Goal: Information Seeking & Learning: Learn about a topic

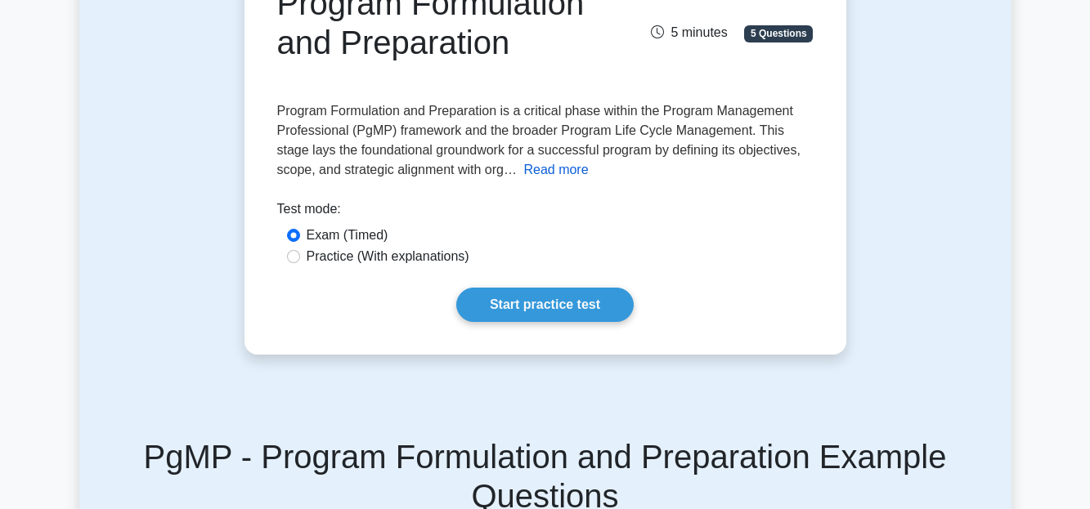
click at [523, 168] on button "Read more" at bounding box center [555, 170] width 65 height 20
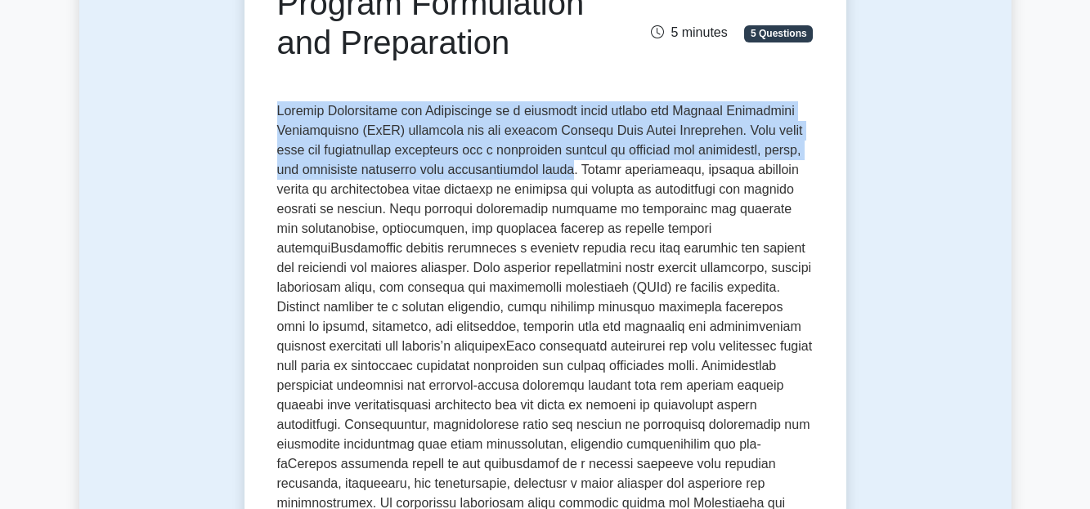
drag, startPoint x: 275, startPoint y: 108, endPoint x: 562, endPoint y: 179, distance: 295.6
copy span "Program Formulation and Preparation is a critical phase within the Program Mana…"
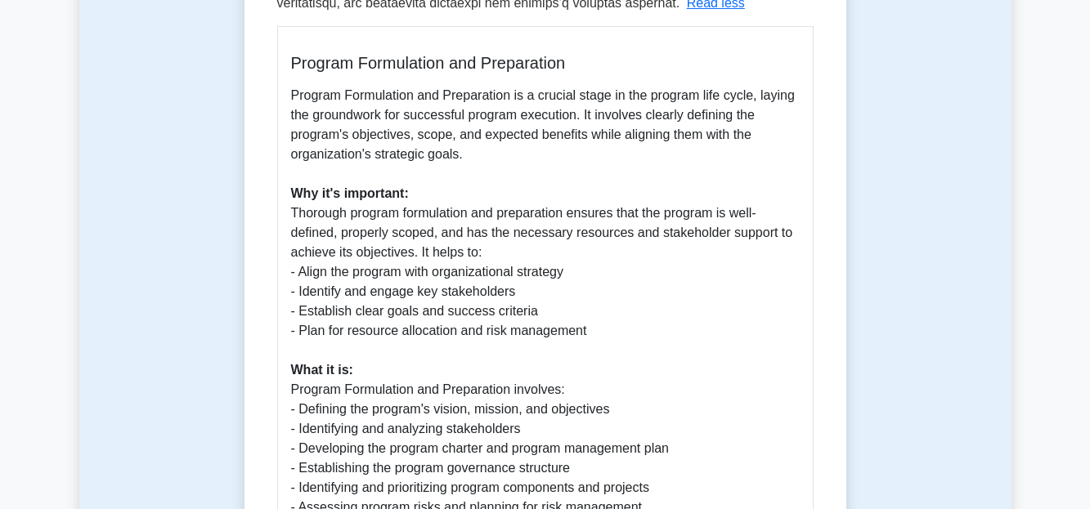
scroll to position [823, 0]
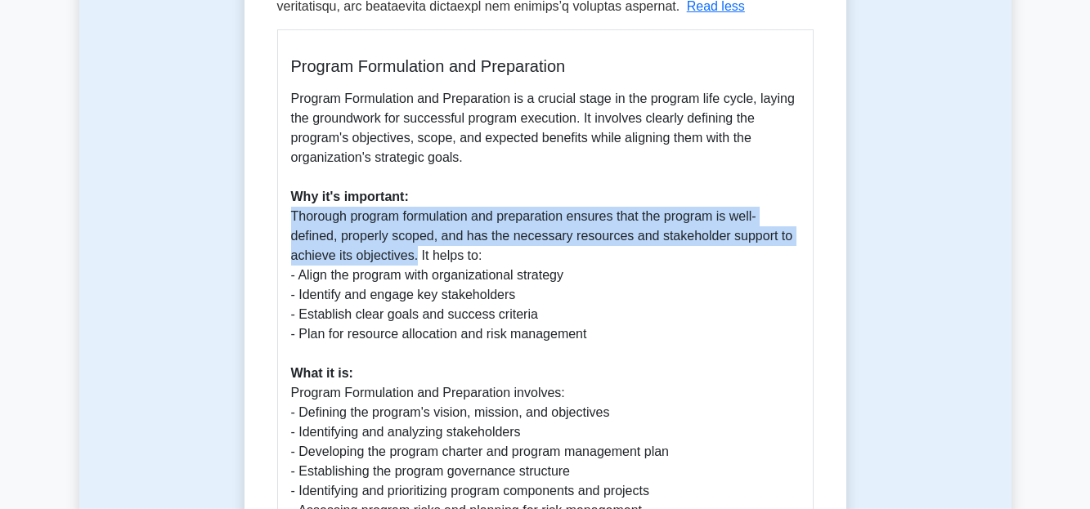
drag, startPoint x: 291, startPoint y: 215, endPoint x: 414, endPoint y: 262, distance: 131.2
copy p "Thorough program formulation and preparation ensures that the program is well-d…"
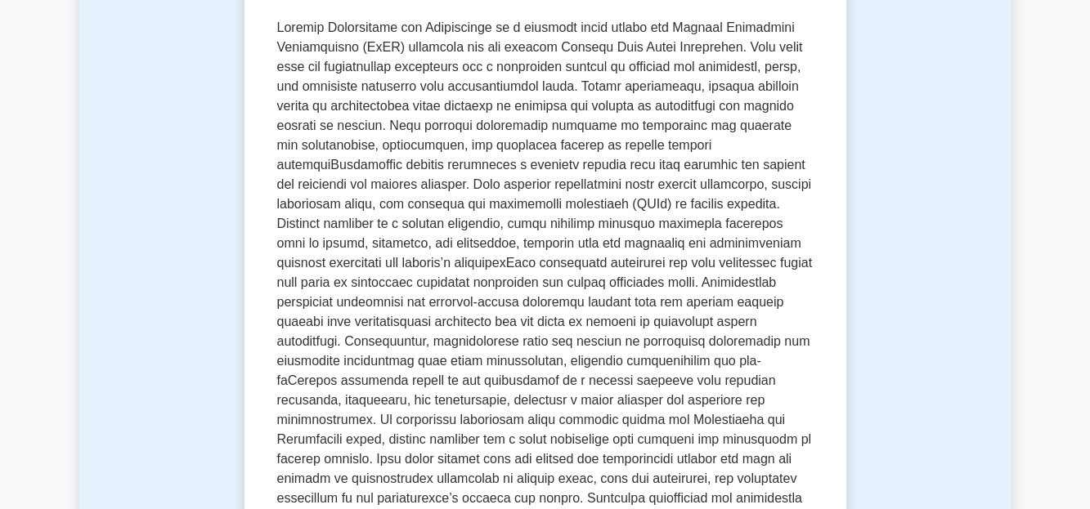
scroll to position [311, 0]
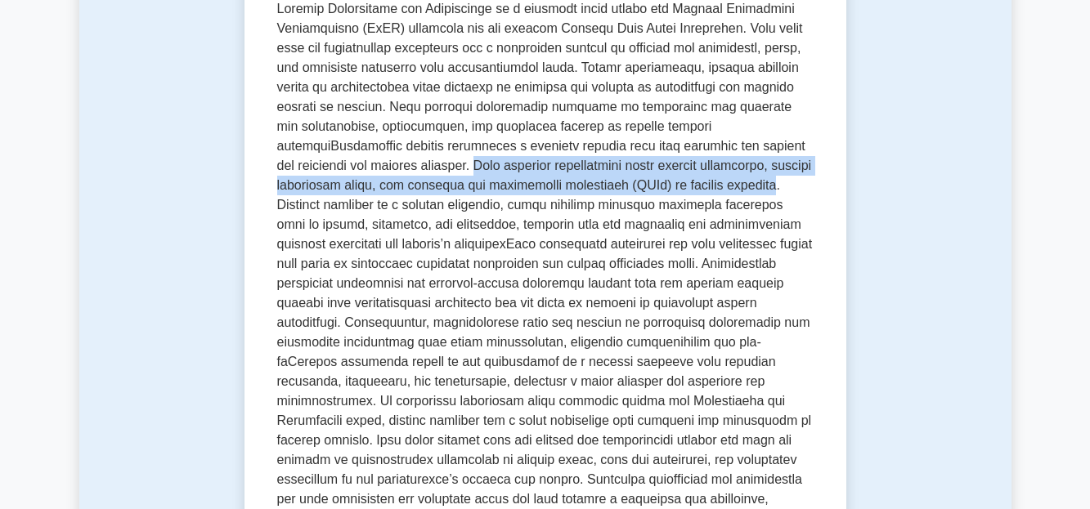
drag, startPoint x: 385, startPoint y: 167, endPoint x: 702, endPoint y: 184, distance: 317.6
click at [702, 184] on span at bounding box center [544, 264] width 535 height 524
copy span "This includes establishing clear program objectives, setting measurable goals, …"
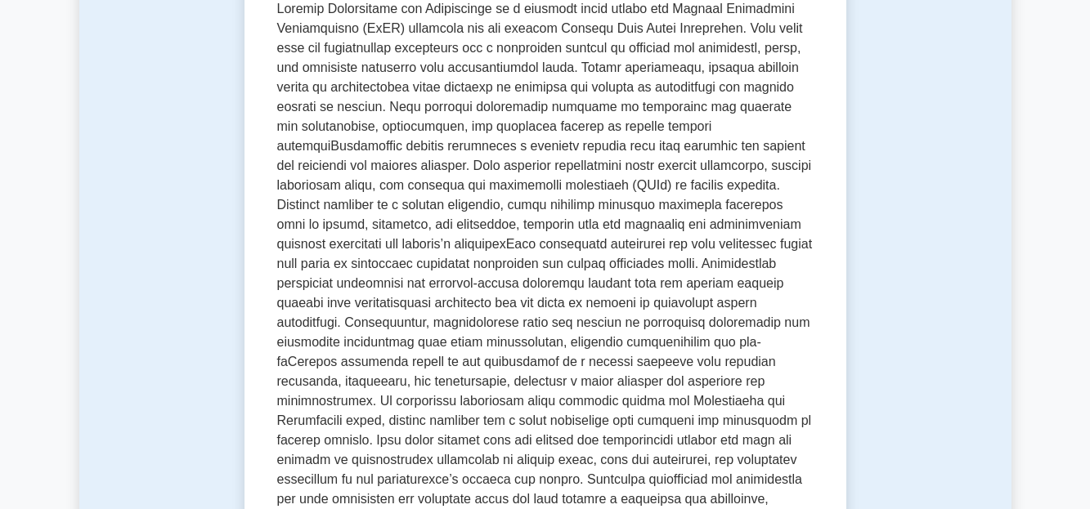
click at [544, 207] on span at bounding box center [544, 264] width 535 height 524
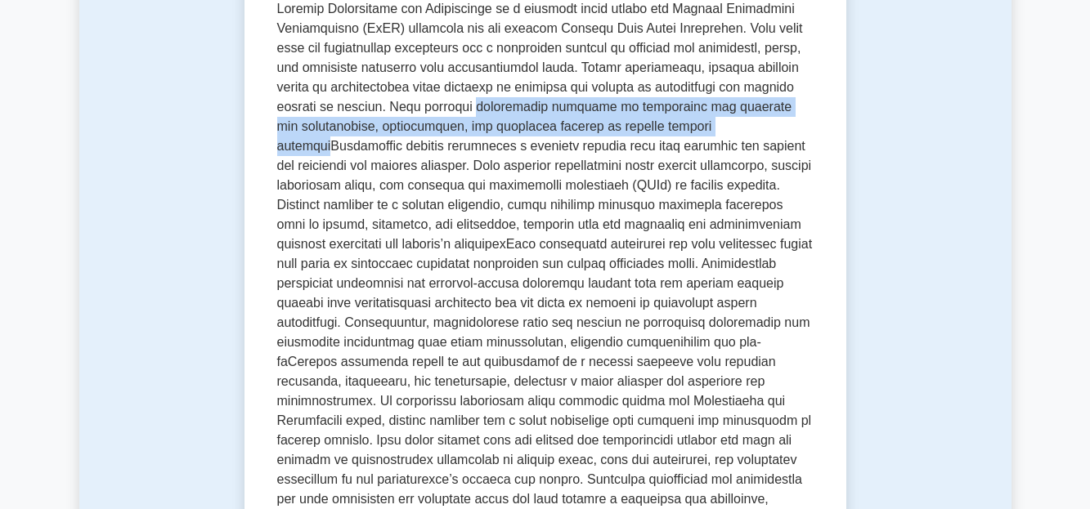
drag, startPoint x: 467, startPoint y: 110, endPoint x: 723, endPoint y: 128, distance: 256.5
click at [723, 128] on span at bounding box center [544, 264] width 535 height 524
copy span "stakeholder analysis to understand and document the expectations, requirements,…"
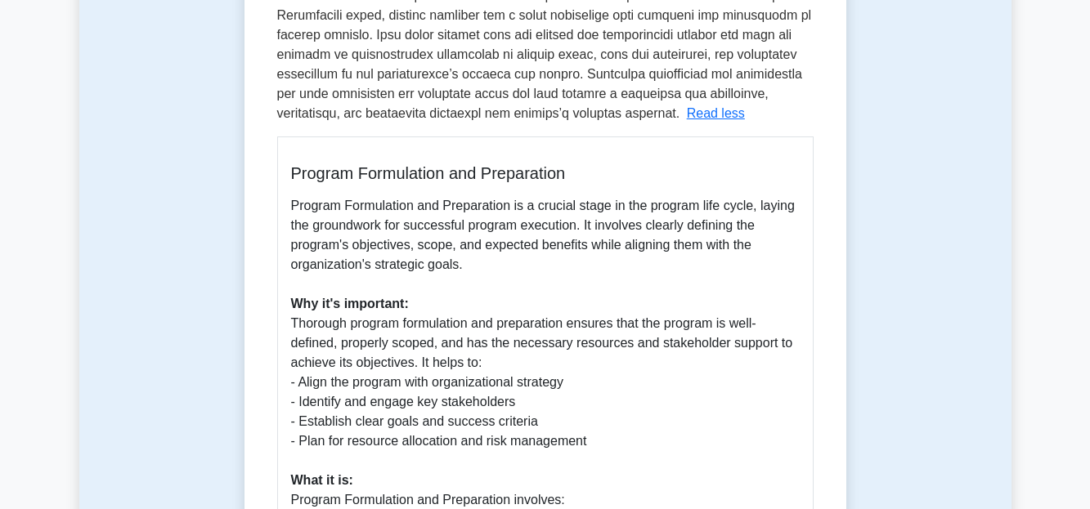
scroll to position [355, 0]
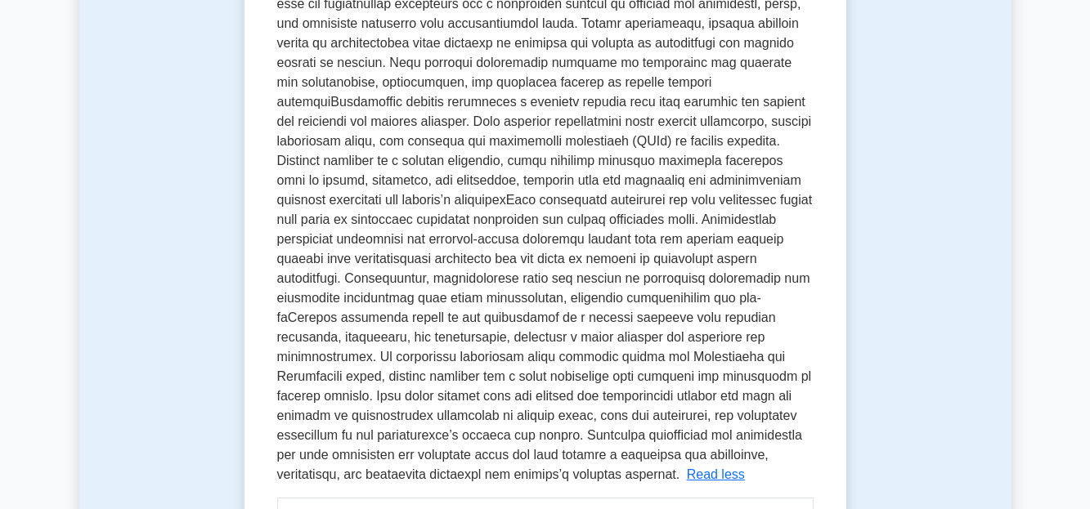
click at [584, 281] on span at bounding box center [544, 219] width 535 height 524
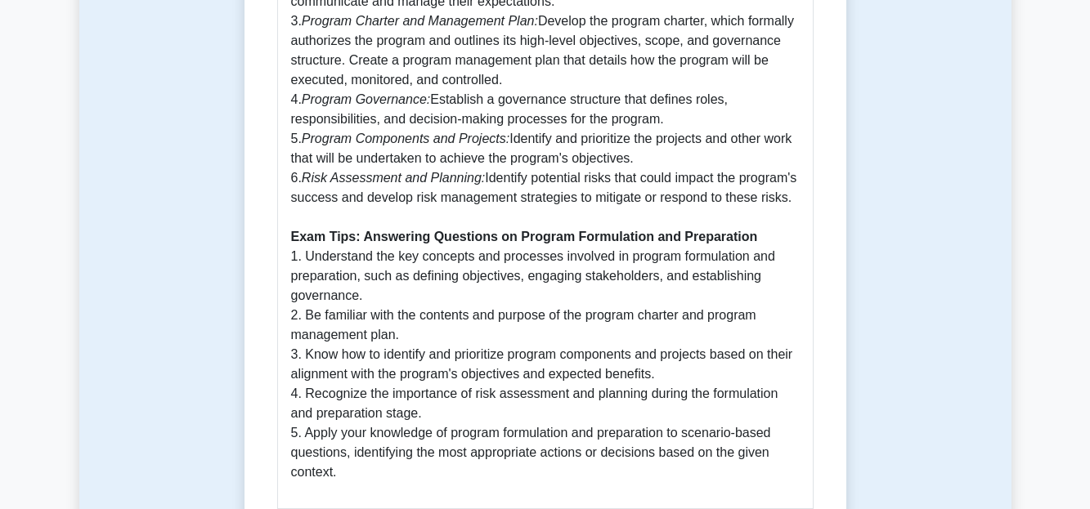
scroll to position [1459, 0]
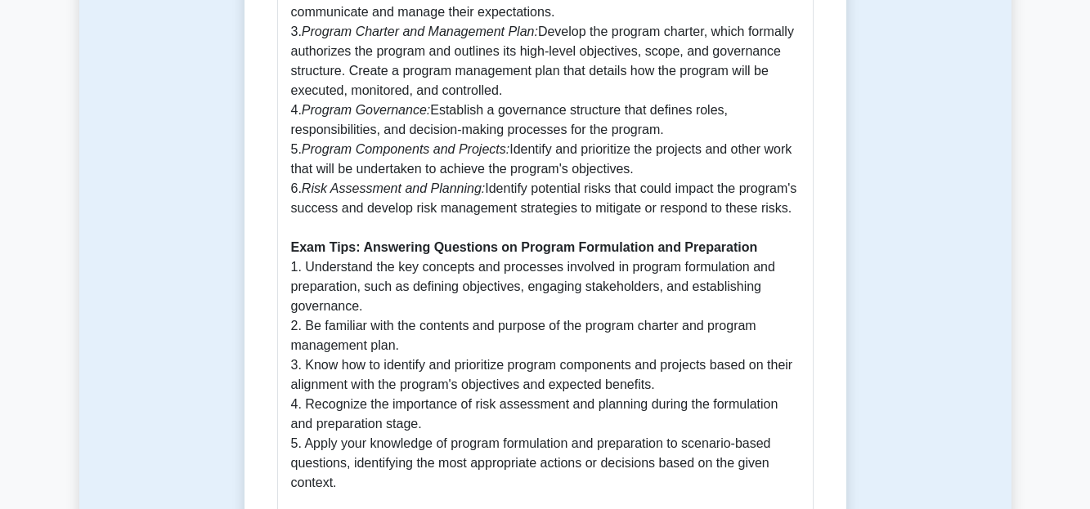
drag, startPoint x: 540, startPoint y: 33, endPoint x: 719, endPoint y: 86, distance: 187.5
copy p "Develop the program charter, which formally authorizes the program and outlines…"
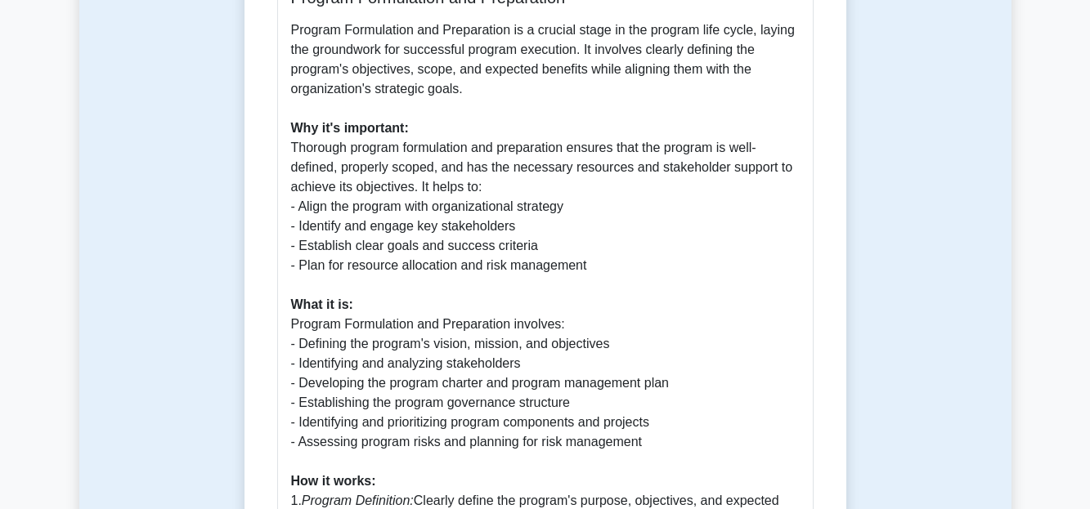
scroll to position [889, 0]
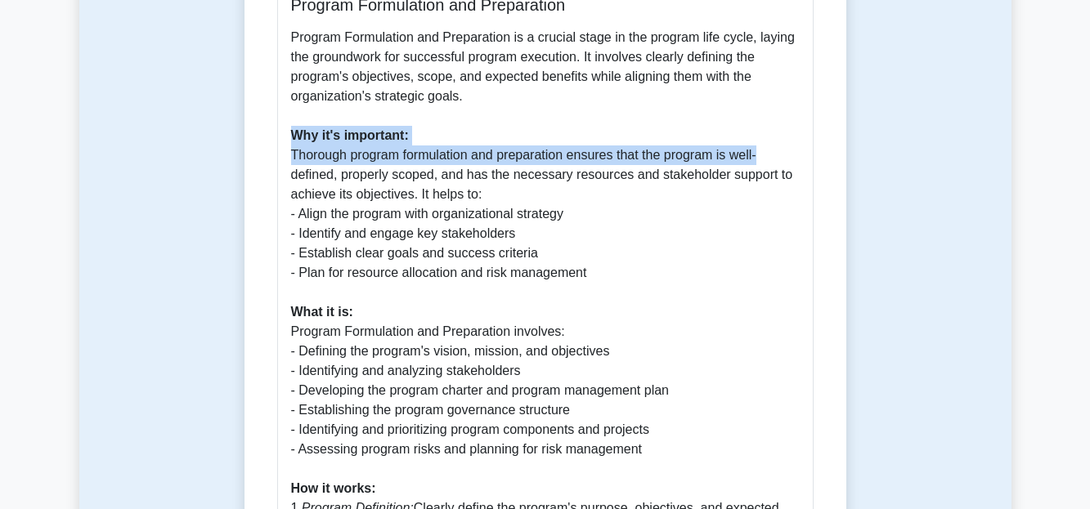
drag, startPoint x: 1077, startPoint y: 139, endPoint x: 1100, endPoint y: 146, distance: 24.8
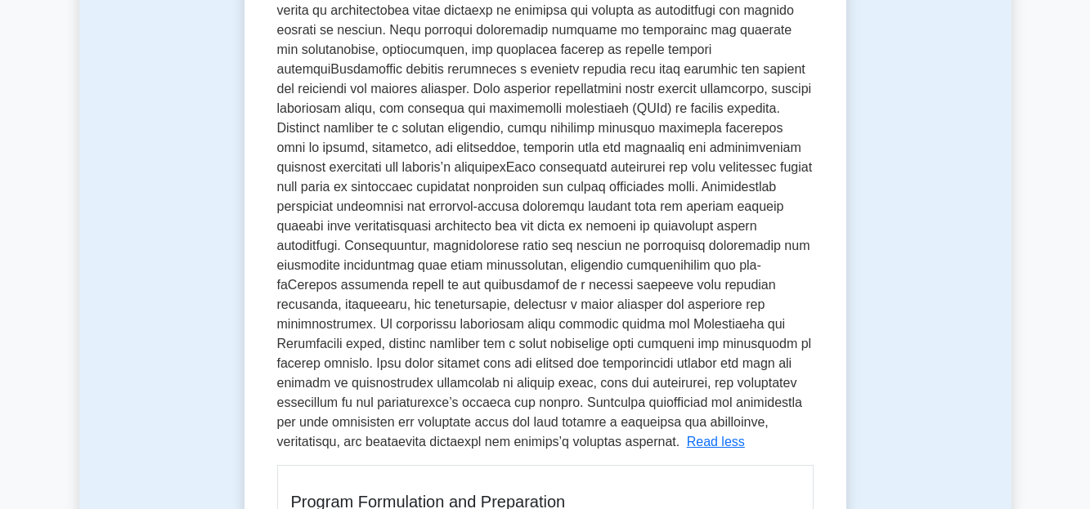
scroll to position [384, 0]
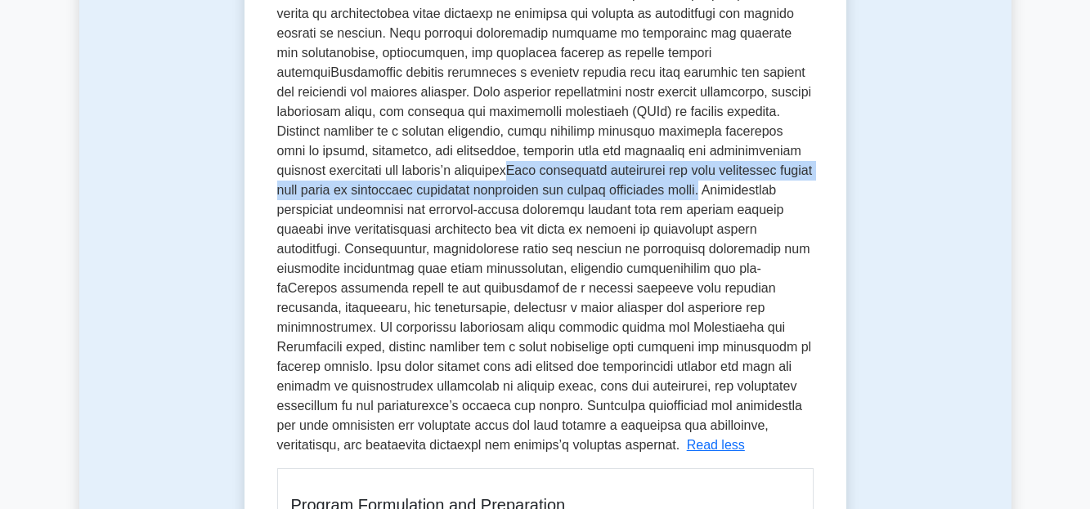
drag, startPoint x: 478, startPoint y: 170, endPoint x: 694, endPoint y: 193, distance: 217.0
click at [694, 193] on span at bounding box center [544, 190] width 535 height 524
click at [635, 165] on span at bounding box center [544, 190] width 535 height 524
drag, startPoint x: 695, startPoint y: 191, endPoint x: 476, endPoint y: 172, distance: 219.9
click at [476, 172] on span at bounding box center [544, 190] width 535 height 524
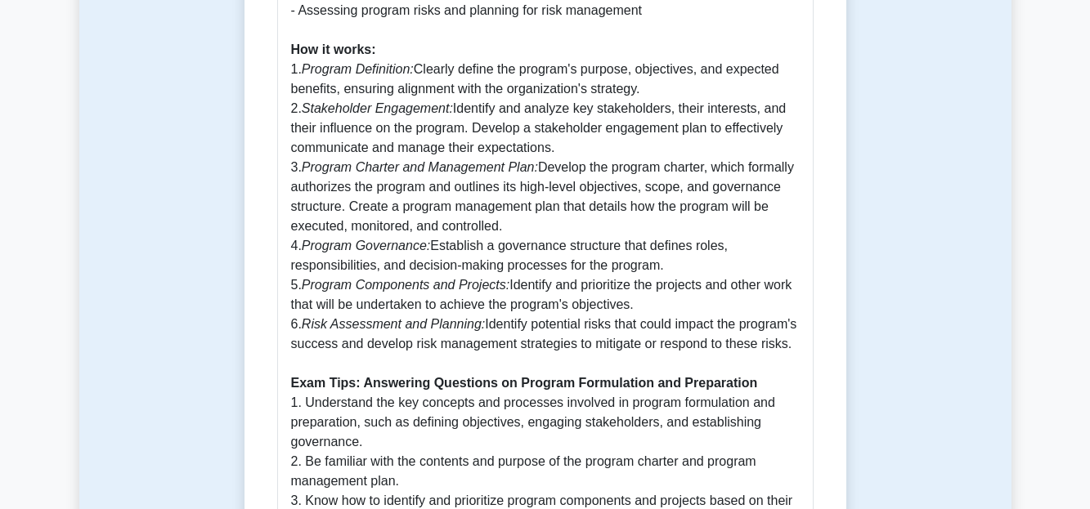
scroll to position [1320, 0]
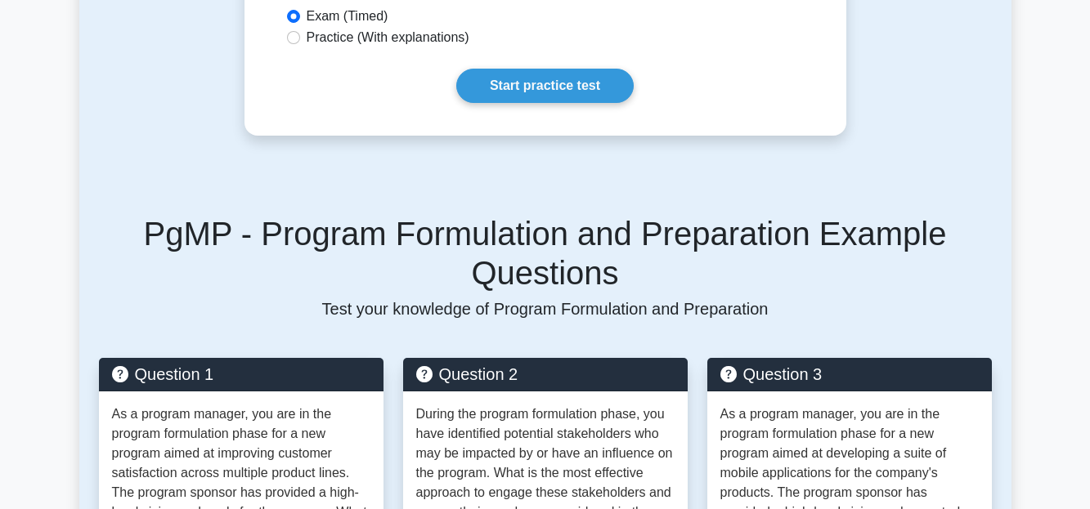
scroll to position [409, 0]
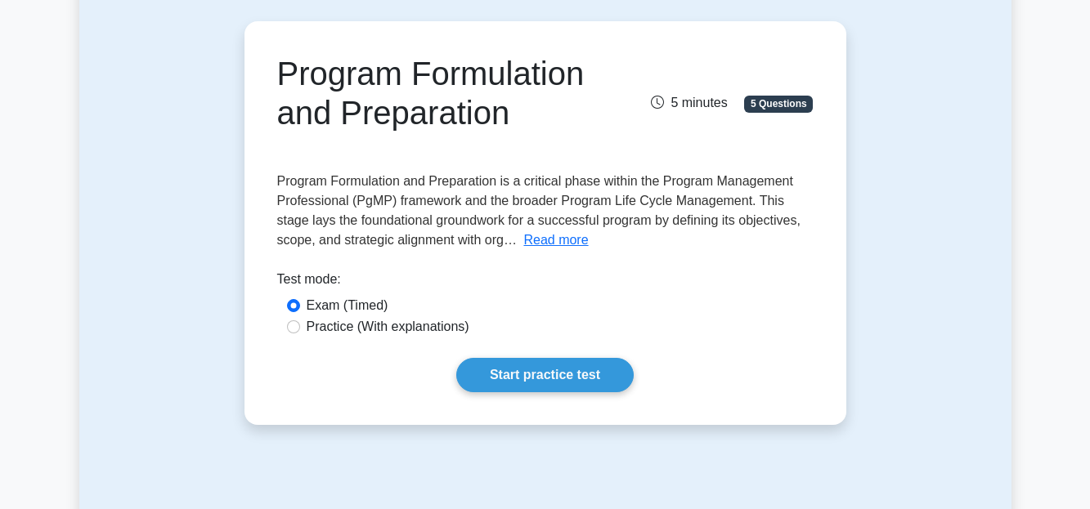
scroll to position [137, 0]
click at [523, 237] on button "Read more" at bounding box center [555, 241] width 65 height 20
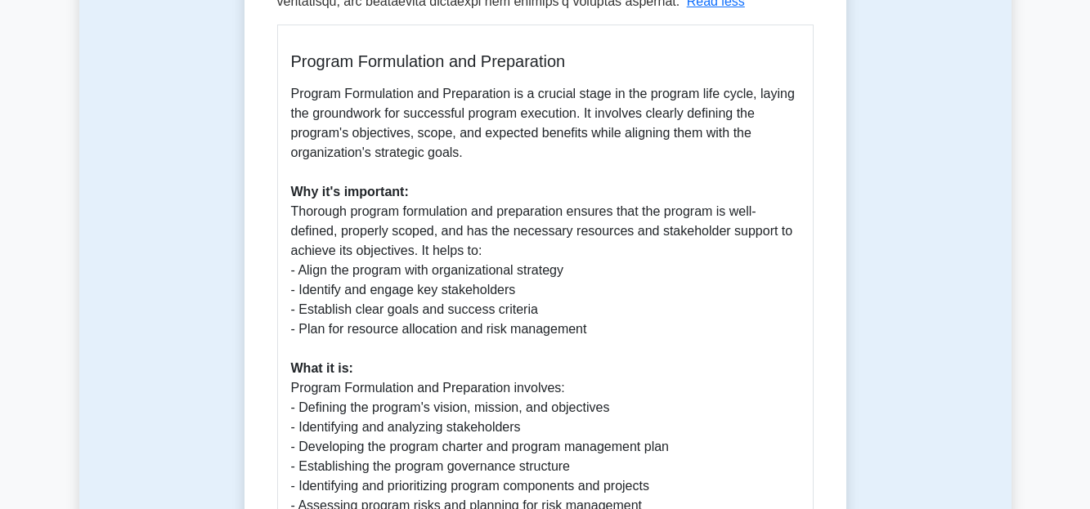
scroll to position [854, 0]
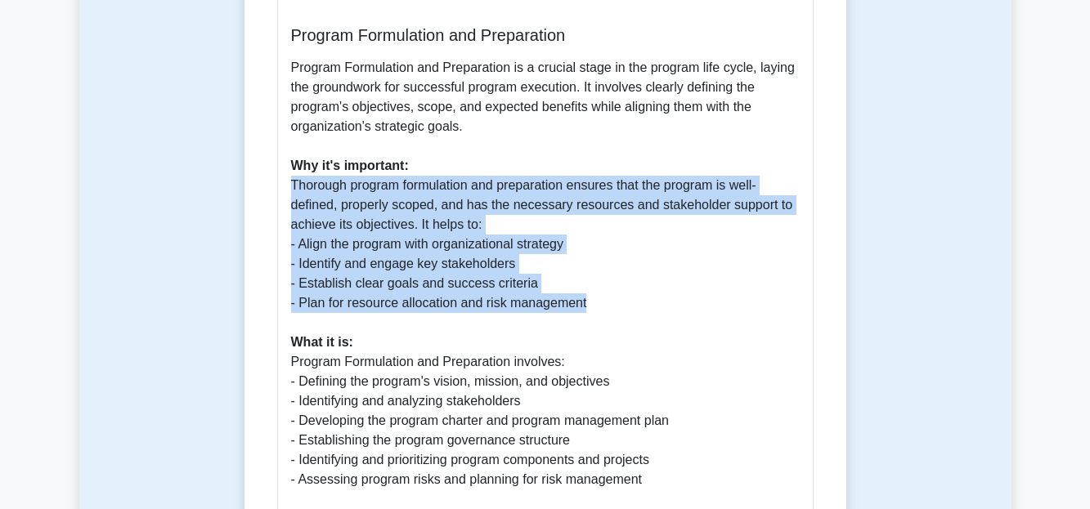
drag, startPoint x: 289, startPoint y: 185, endPoint x: 621, endPoint y: 313, distance: 355.8
copy p "Thorough program formulation and preparation ensures that the program is well-d…"
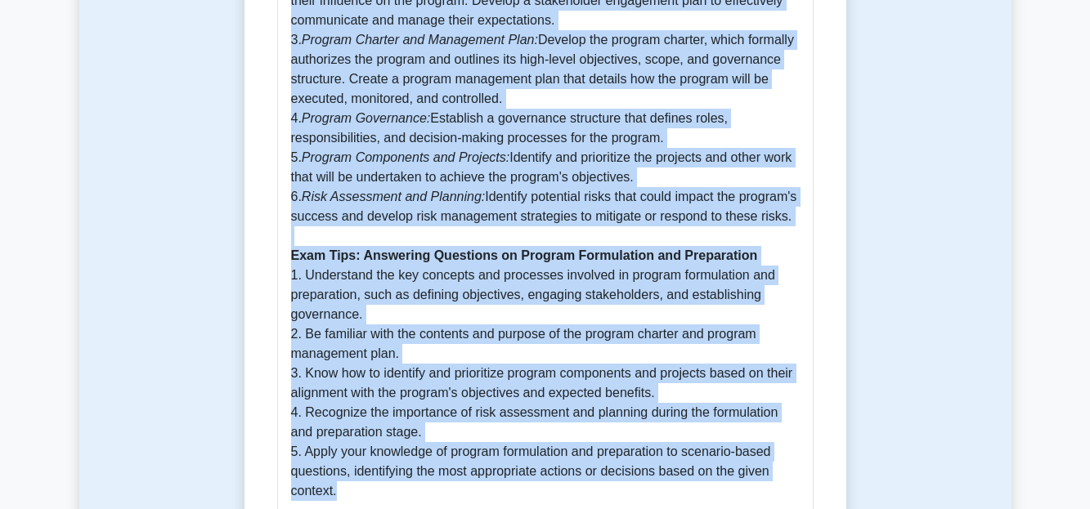
scroll to position [1460, 0]
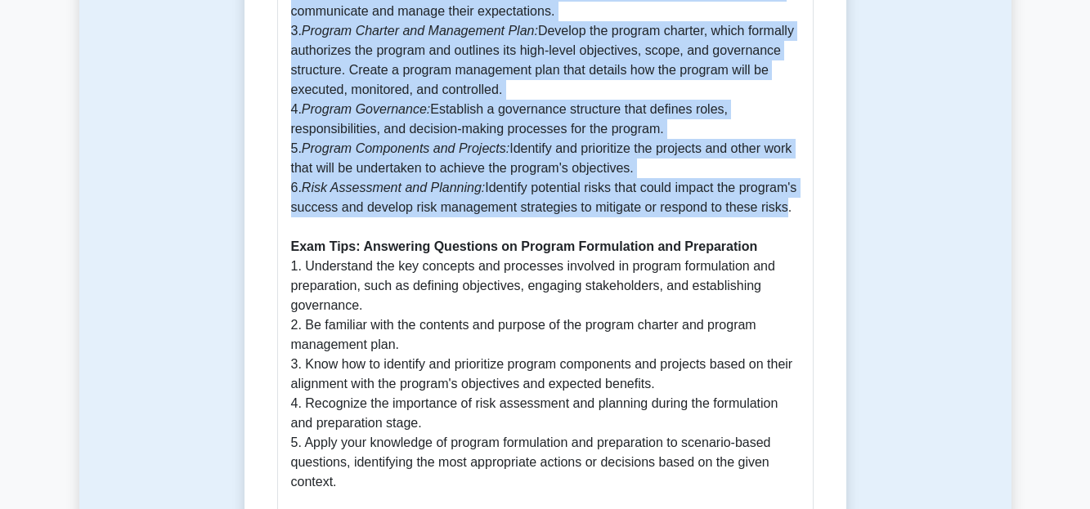
drag, startPoint x: 274, startPoint y: 41, endPoint x: 777, endPoint y: 207, distance: 529.4
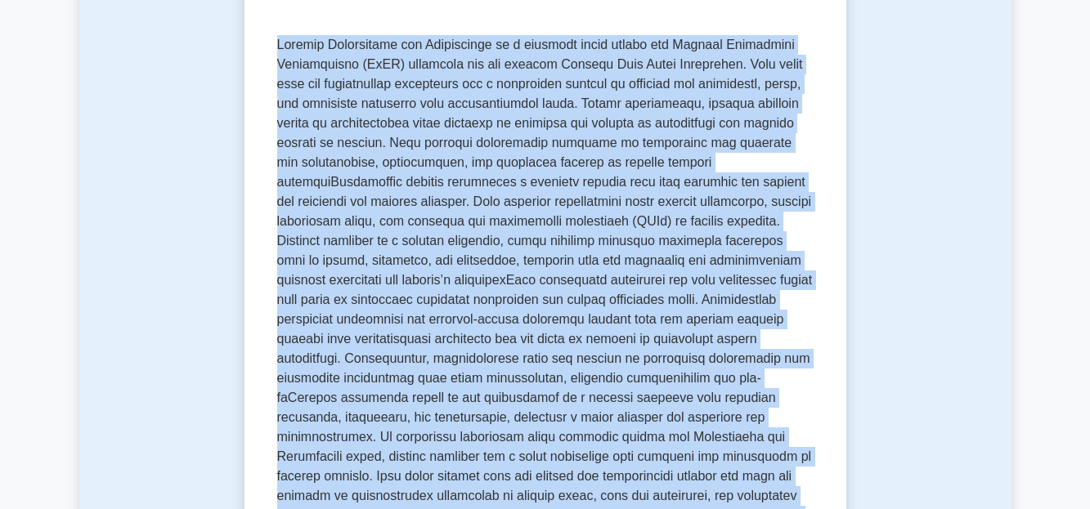
scroll to position [266, 0]
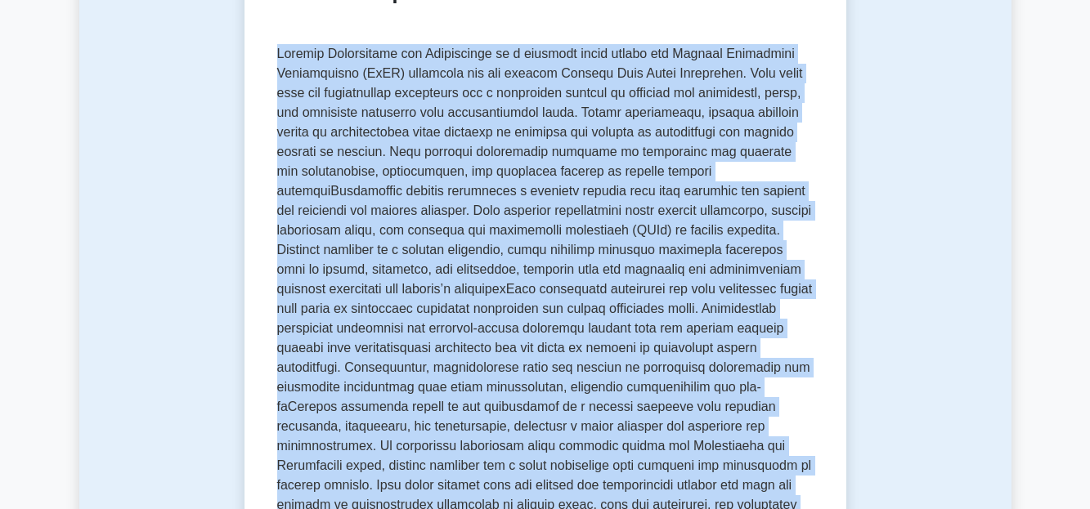
drag, startPoint x: 791, startPoint y: 219, endPoint x: 263, endPoint y: 56, distance: 551.8
copy div "Program Formulation and Preparation is a critical phase within the Program Mana…"
